Goal: Find specific page/section: Find specific page/section

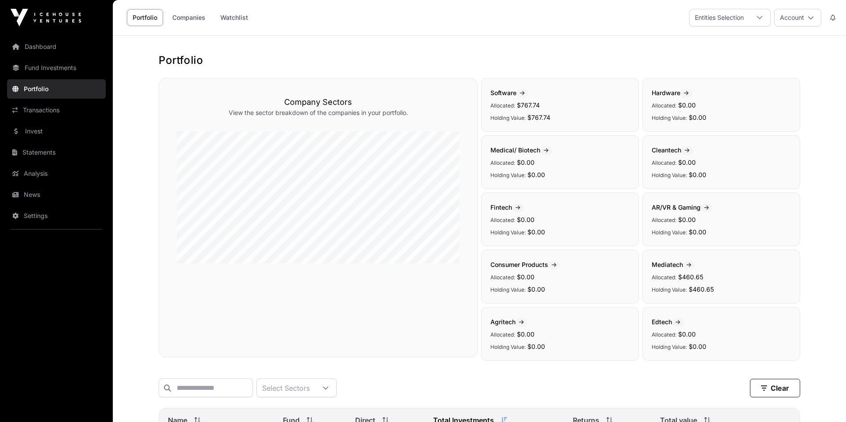
click at [49, 60] on link "Fund Investments" at bounding box center [56, 67] width 99 height 19
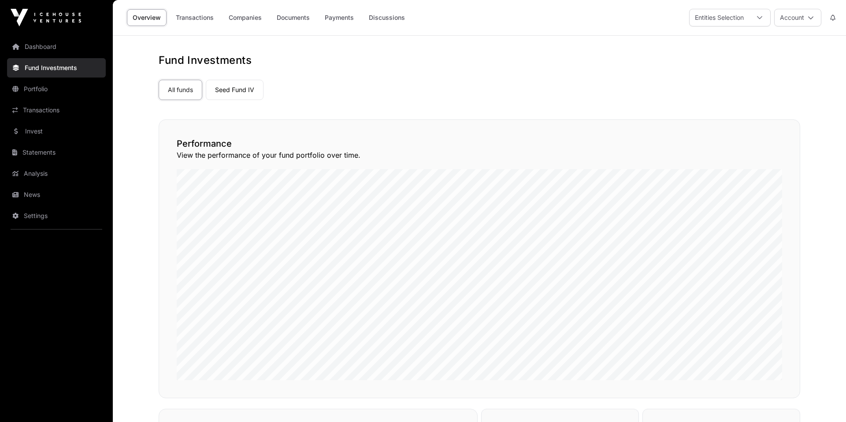
click at [43, 52] on link "Dashboard" at bounding box center [56, 46] width 99 height 19
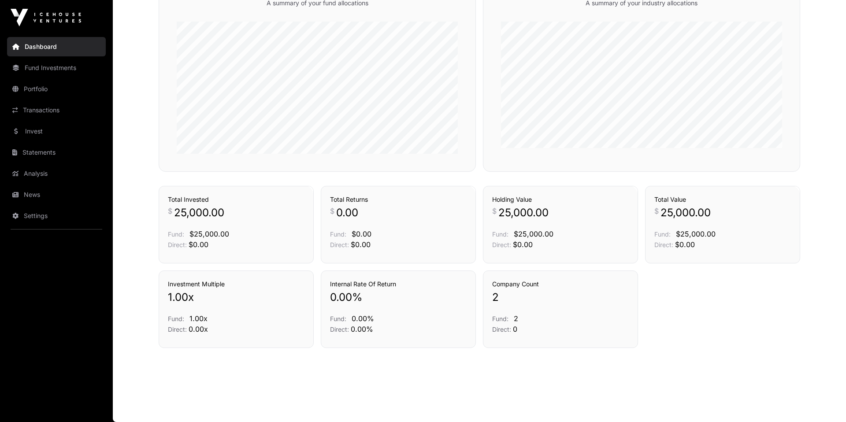
scroll to position [215, 0]
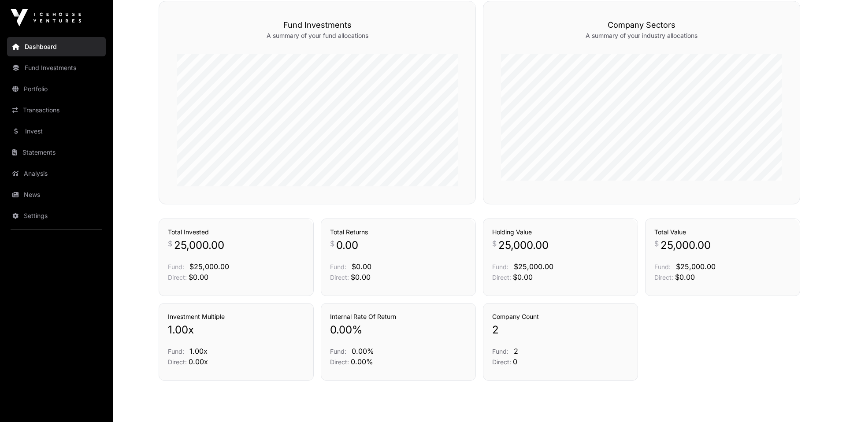
click at [451, 213] on div "Transactions" at bounding box center [448, 202] width 55 height 21
click at [453, 207] on link "Transactions" at bounding box center [448, 203] width 37 height 9
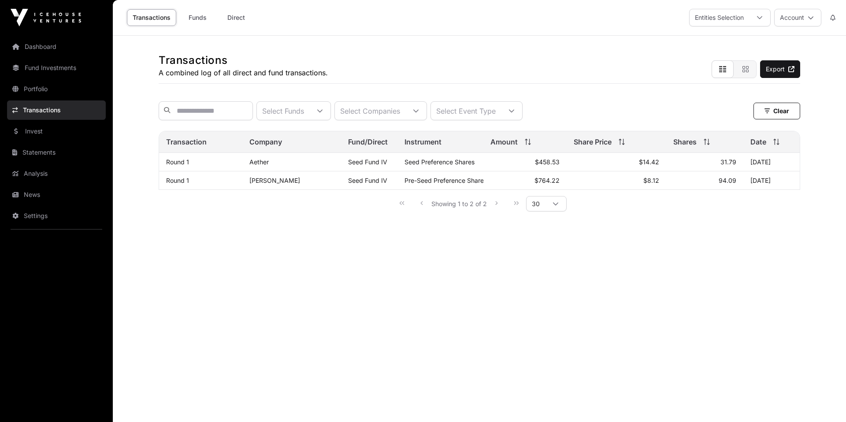
click at [62, 48] on link "Dashboard" at bounding box center [56, 46] width 99 height 19
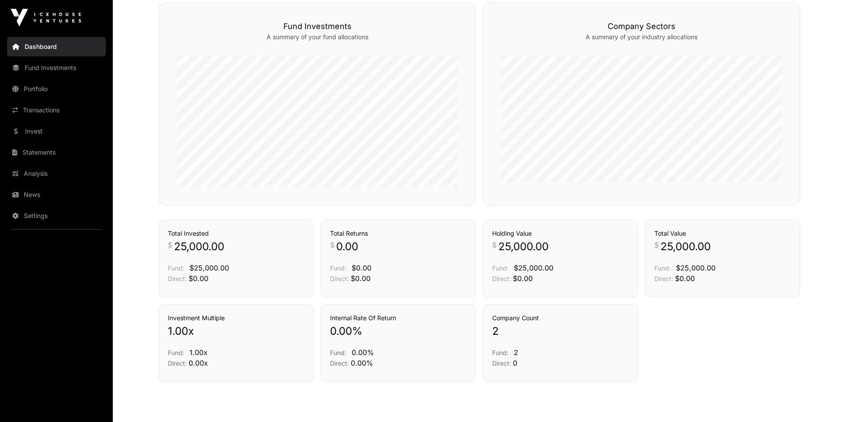
scroll to position [247, 0]
